Goal: Information Seeking & Learning: Learn about a topic

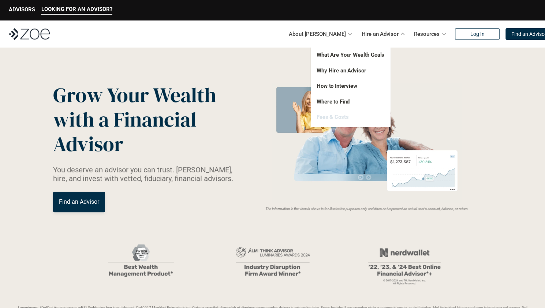
click at [342, 117] on link "Fees & Costs" at bounding box center [333, 117] width 32 height 7
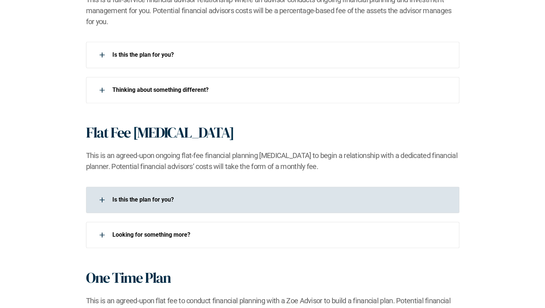
scroll to position [512, 0]
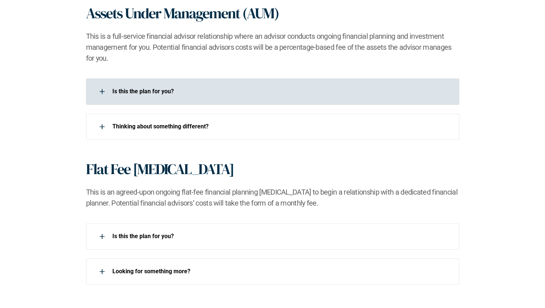
click at [103, 92] on div at bounding box center [102, 91] width 15 height 15
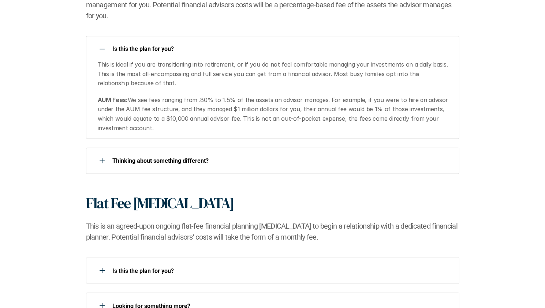
scroll to position [476, 0]
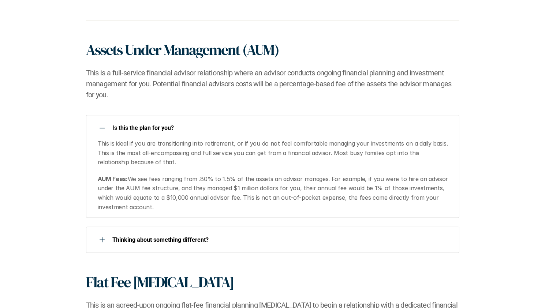
click at [101, 129] on div at bounding box center [102, 128] width 15 height 15
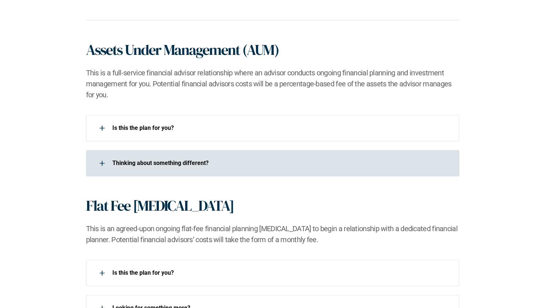
click at [102, 163] on icon at bounding box center [102, 163] width 5 height 1
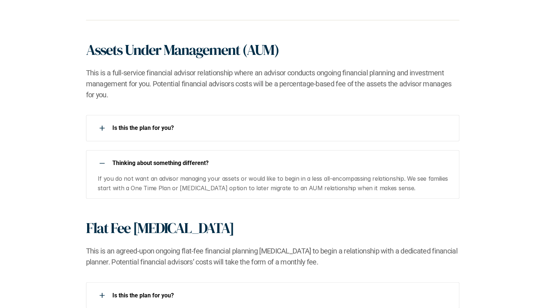
click at [103, 163] on use at bounding box center [102, 163] width 5 height 1
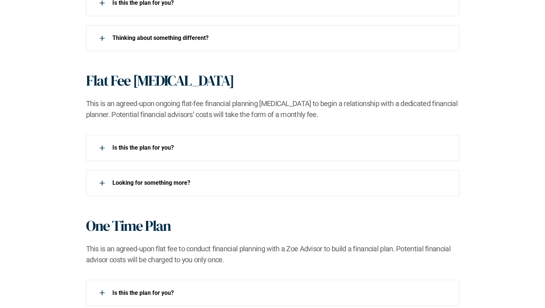
scroll to position [585, 0]
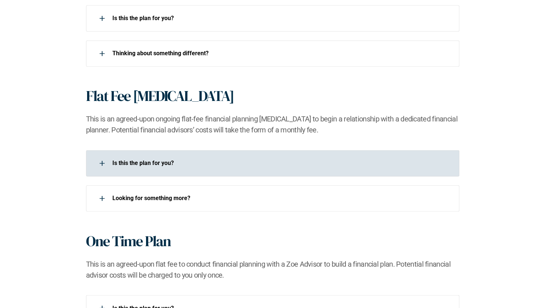
click at [101, 164] on div at bounding box center [102, 163] width 15 height 15
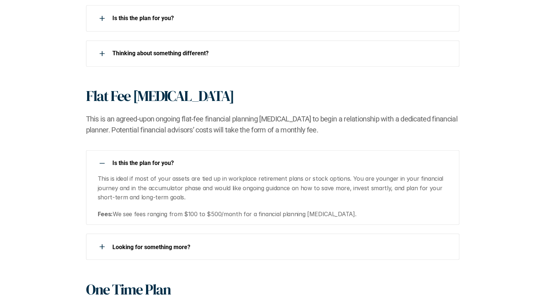
scroll to position [659, 0]
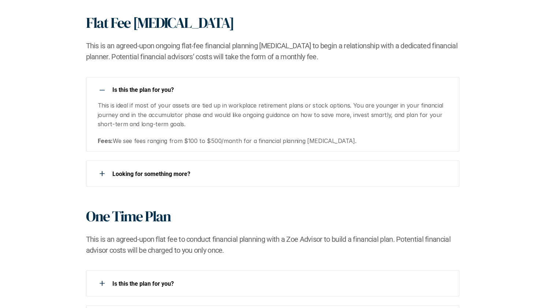
click at [102, 90] on use at bounding box center [102, 90] width 5 height 1
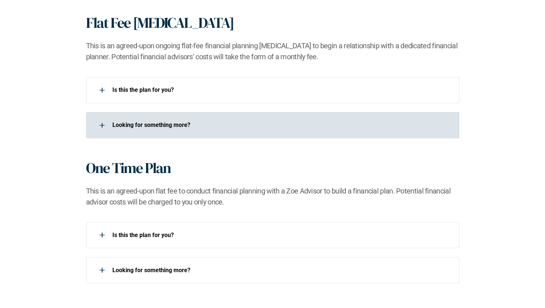
click at [103, 126] on div at bounding box center [102, 125] width 15 height 15
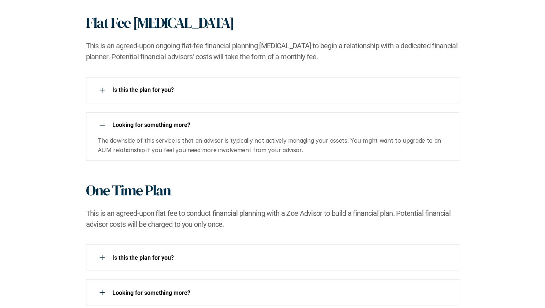
click at [102, 125] on use at bounding box center [102, 125] width 5 height 1
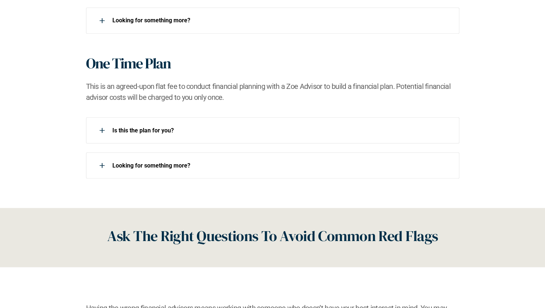
scroll to position [768, 0]
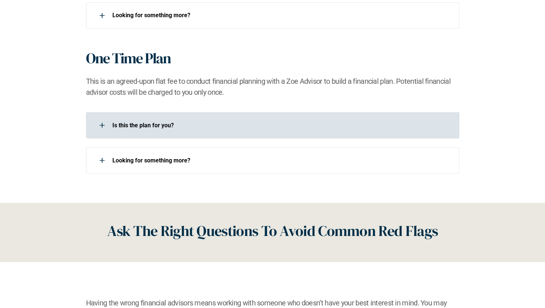
click at [100, 124] on div at bounding box center [102, 125] width 15 height 15
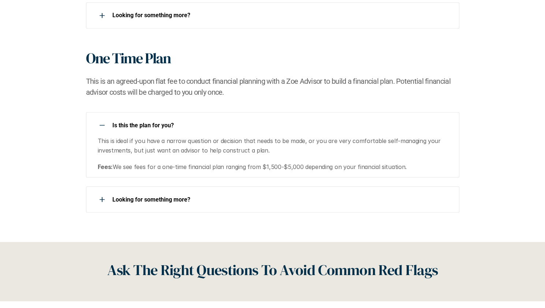
click at [101, 126] on div at bounding box center [102, 125] width 15 height 15
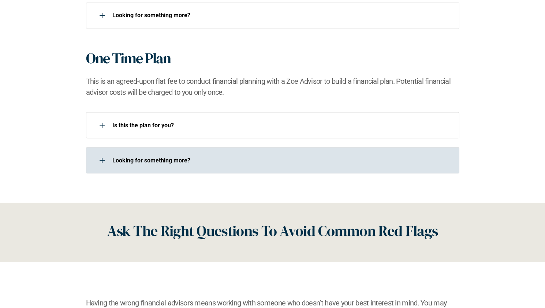
click at [102, 161] on use at bounding box center [102, 160] width 1 height 5
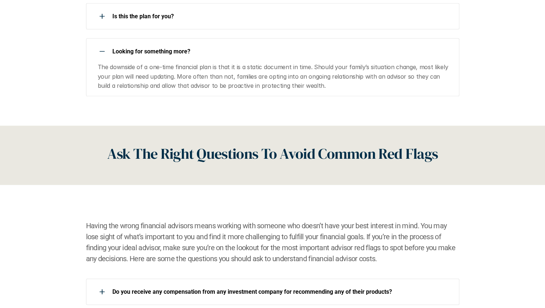
scroll to position [878, 0]
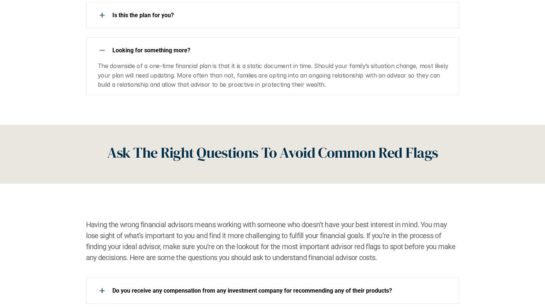
click at [103, 50] on use at bounding box center [102, 50] width 5 height 1
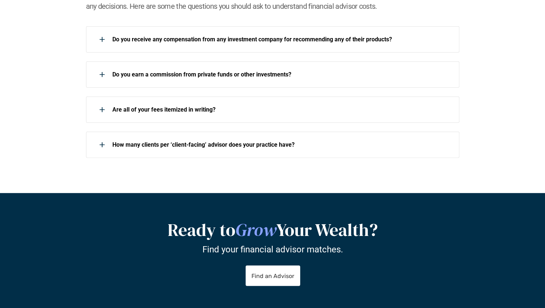
scroll to position [1025, 0]
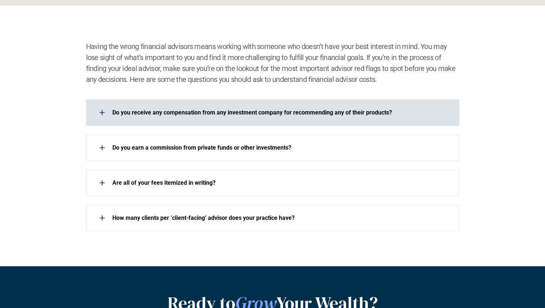
click at [102, 112] on icon at bounding box center [102, 112] width 5 height 1
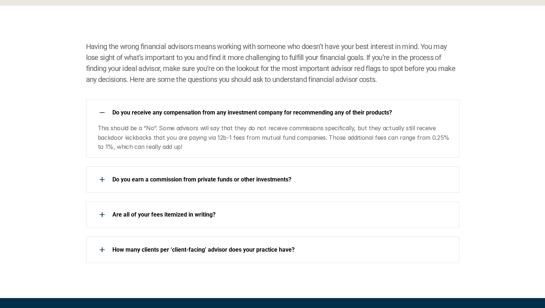
scroll to position [1061, 0]
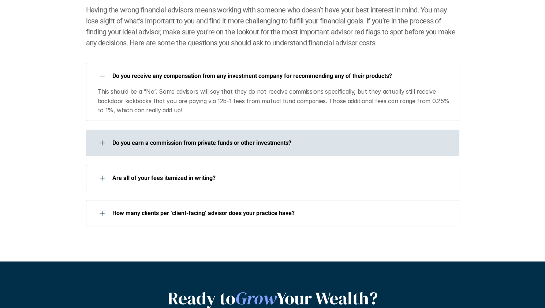
click at [102, 144] on use at bounding box center [102, 143] width 1 height 5
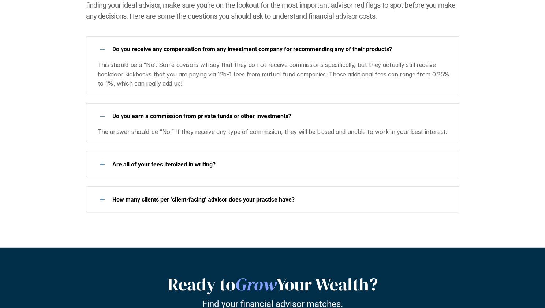
scroll to position [1098, 0]
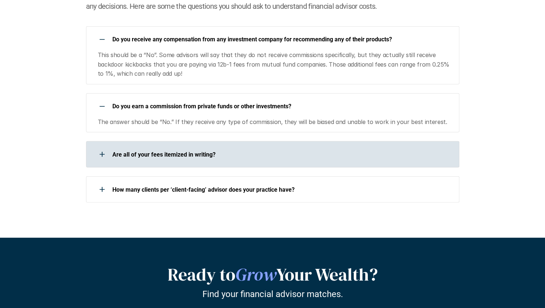
click at [102, 155] on div at bounding box center [102, 154] width 15 height 15
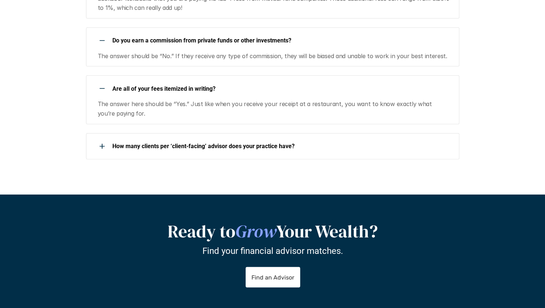
scroll to position [1171, 0]
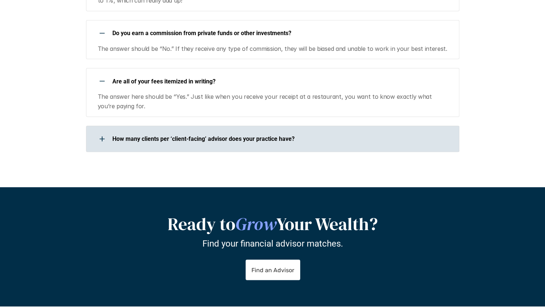
click at [102, 139] on use at bounding box center [102, 138] width 1 height 5
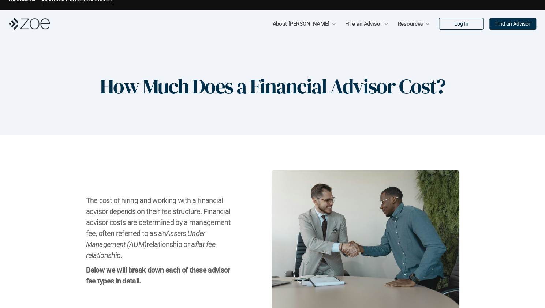
scroll to position [0, 0]
